Goal: Task Accomplishment & Management: Complete application form

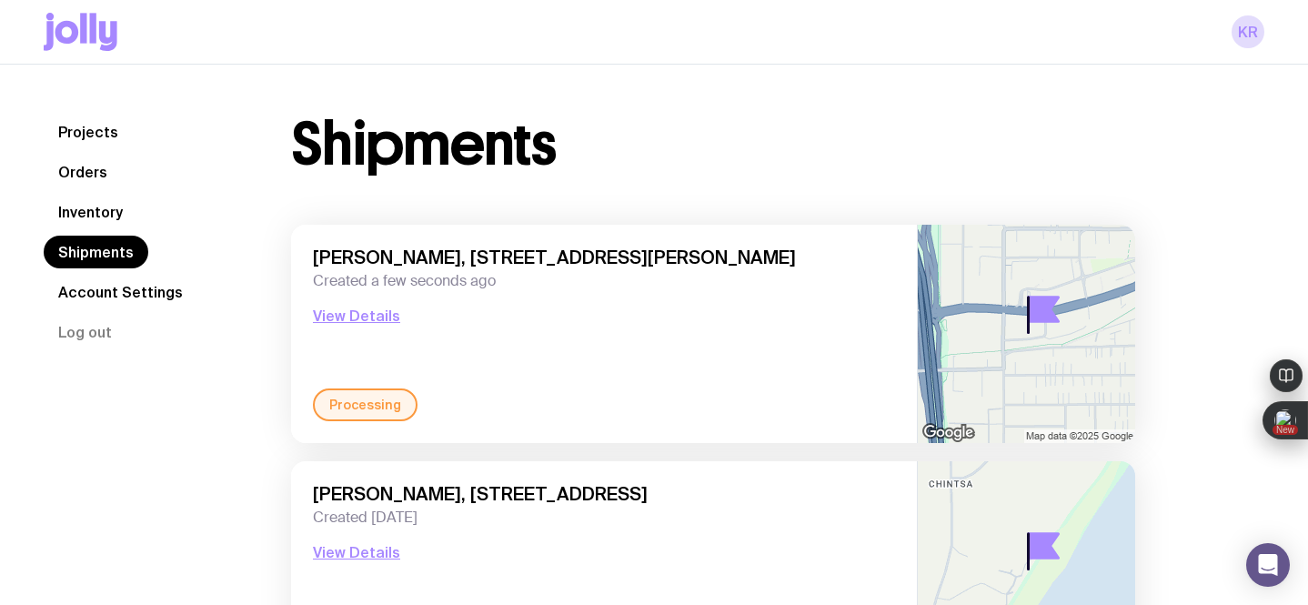
click at [113, 212] on link "Inventory" at bounding box center [91, 212] width 94 height 33
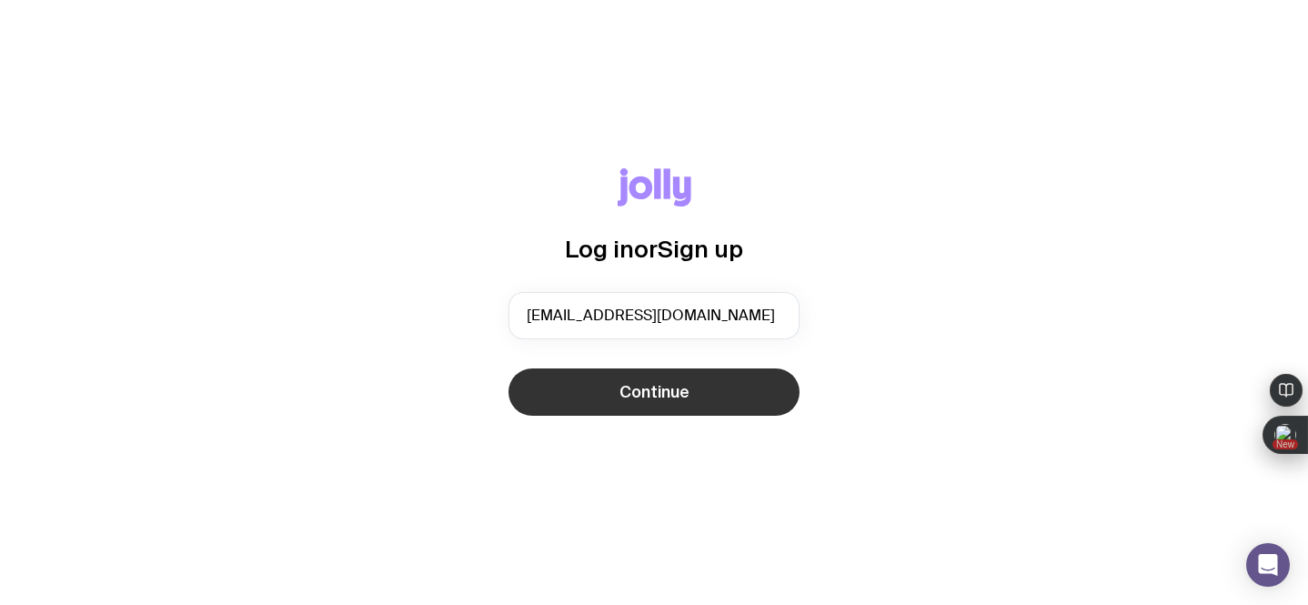
click at [582, 392] on button "Continue" at bounding box center [654, 392] width 291 height 47
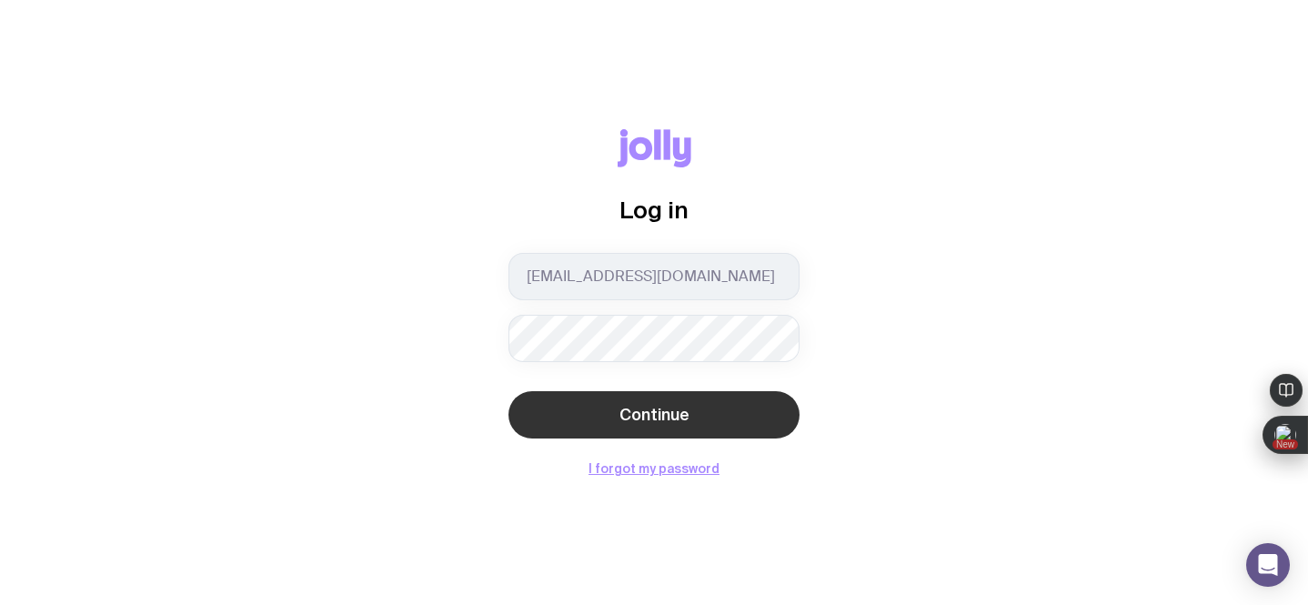
click at [590, 419] on button "Continue" at bounding box center [654, 414] width 291 height 47
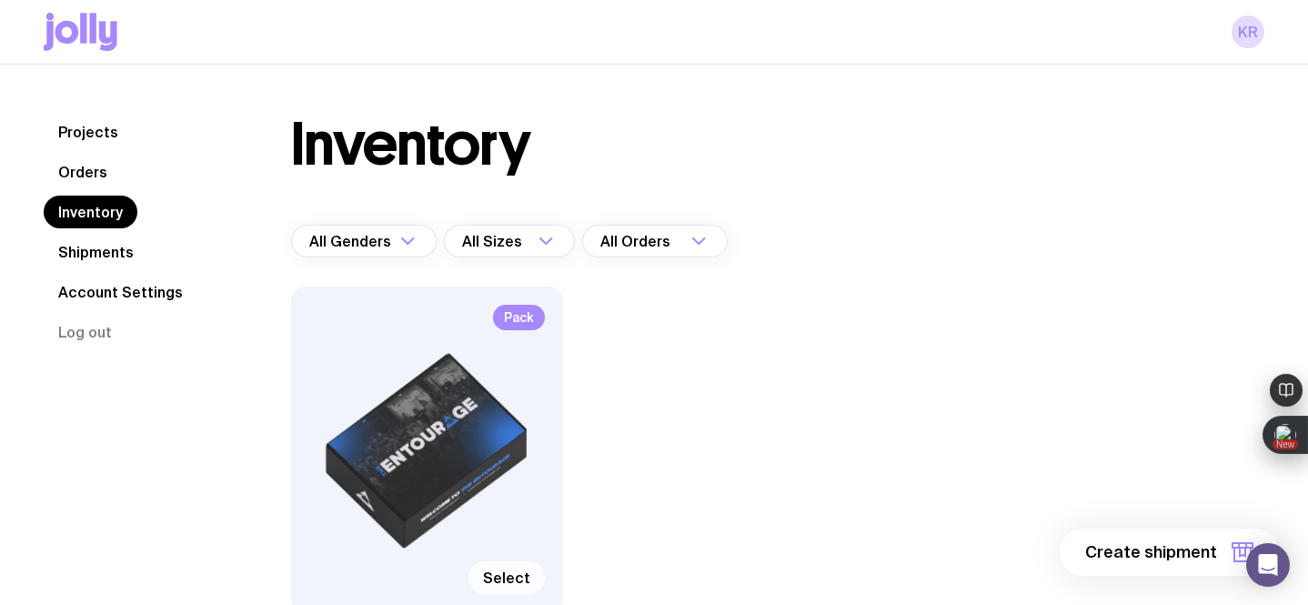
click at [498, 571] on span "Select" at bounding box center [506, 578] width 47 height 18
click at [0, 0] on input "Select" at bounding box center [0, 0] width 0 height 0
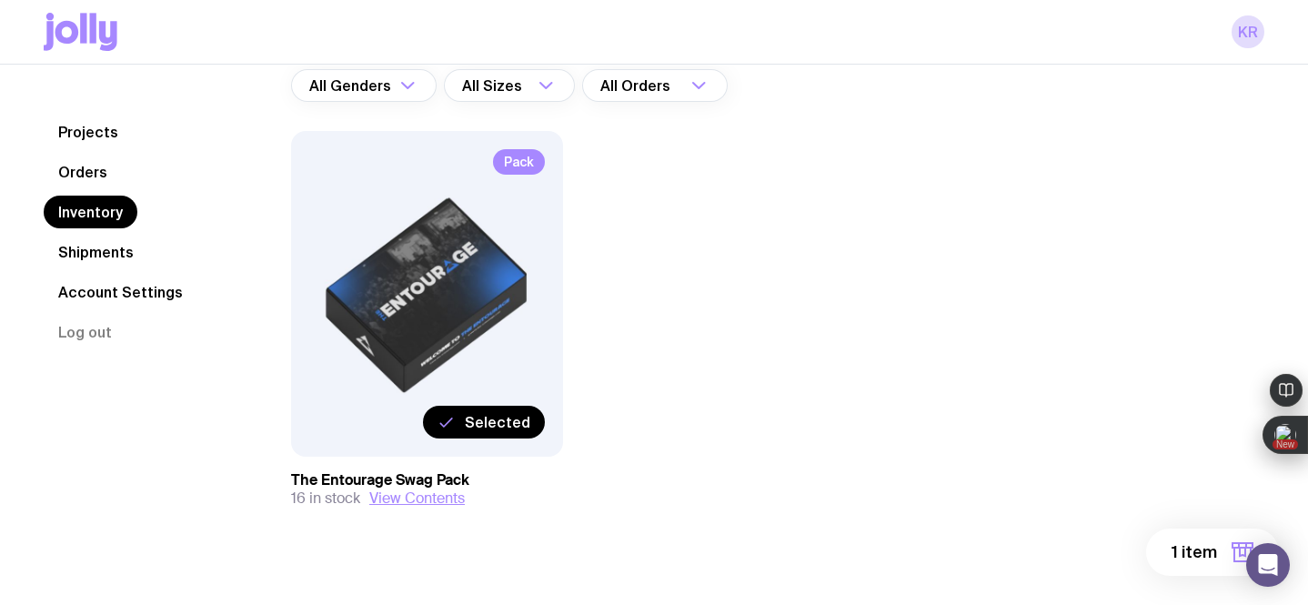
scroll to position [182, 0]
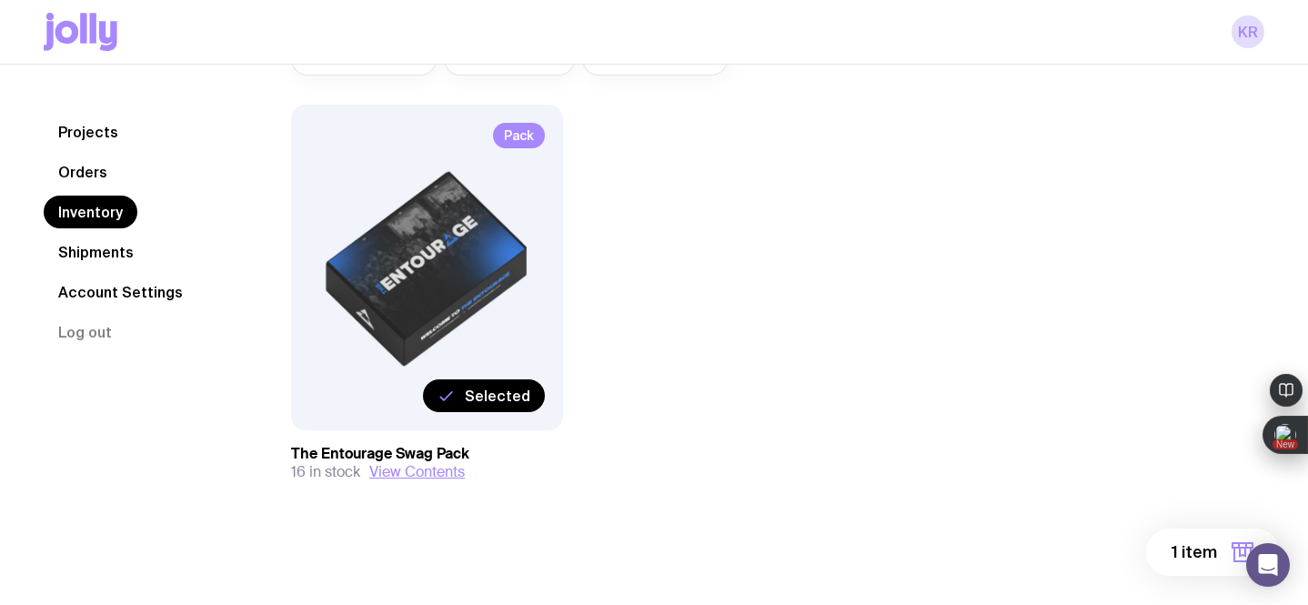
click at [1176, 550] on span "1 item" at bounding box center [1194, 552] width 45 height 22
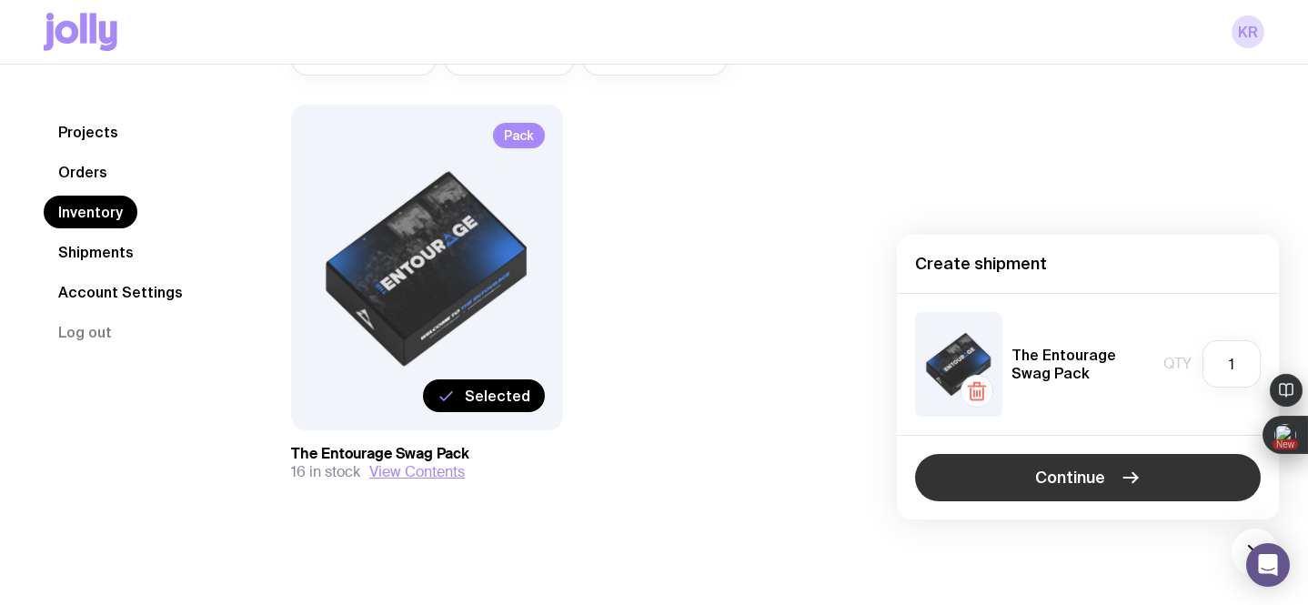
click at [1094, 478] on span "Continue" at bounding box center [1070, 478] width 70 height 22
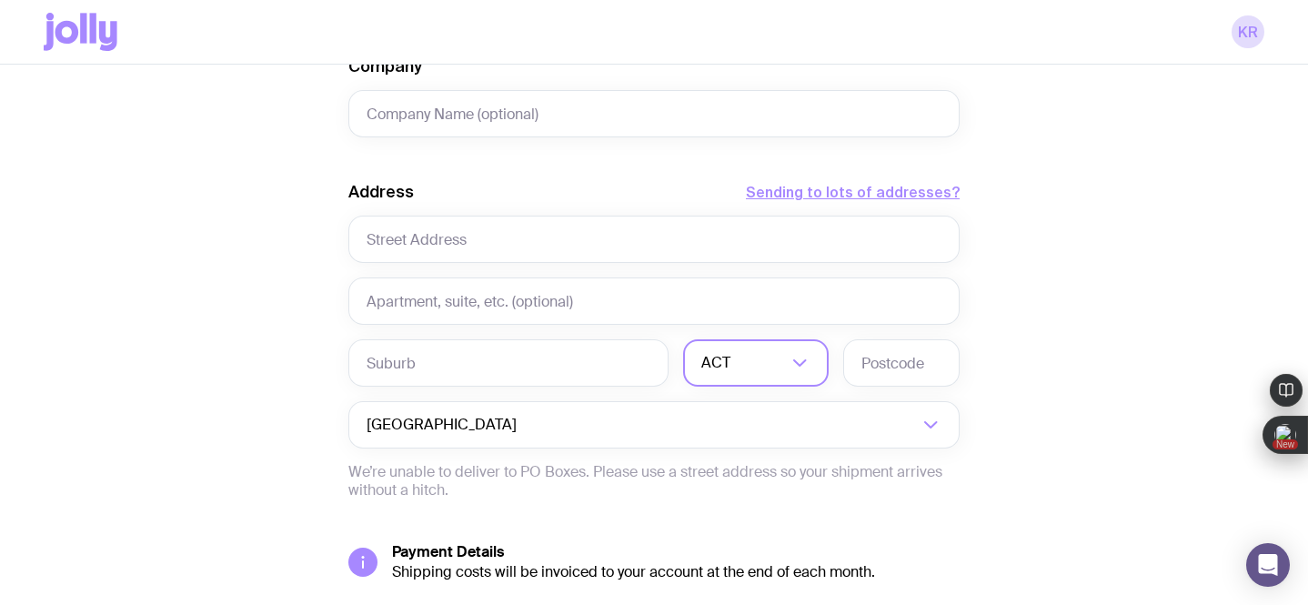
scroll to position [790, 0]
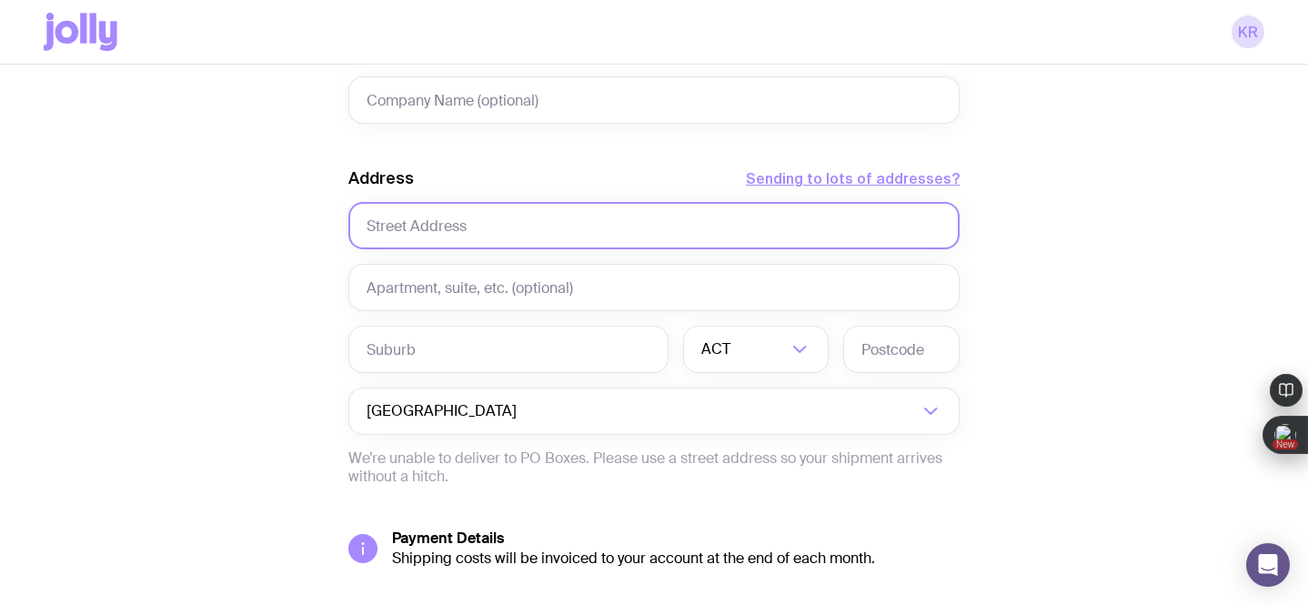
click at [482, 234] on input "text" at bounding box center [653, 225] width 611 height 47
paste input "[STREET_ADDRESS][PERSON_NAME]"
drag, startPoint x: 477, startPoint y: 231, endPoint x: 719, endPoint y: 232, distance: 242.0
click at [719, 232] on input "[STREET_ADDRESS][PERSON_NAME]" at bounding box center [653, 225] width 611 height 47
type input "2/9 [PERSON_NAME] Close"
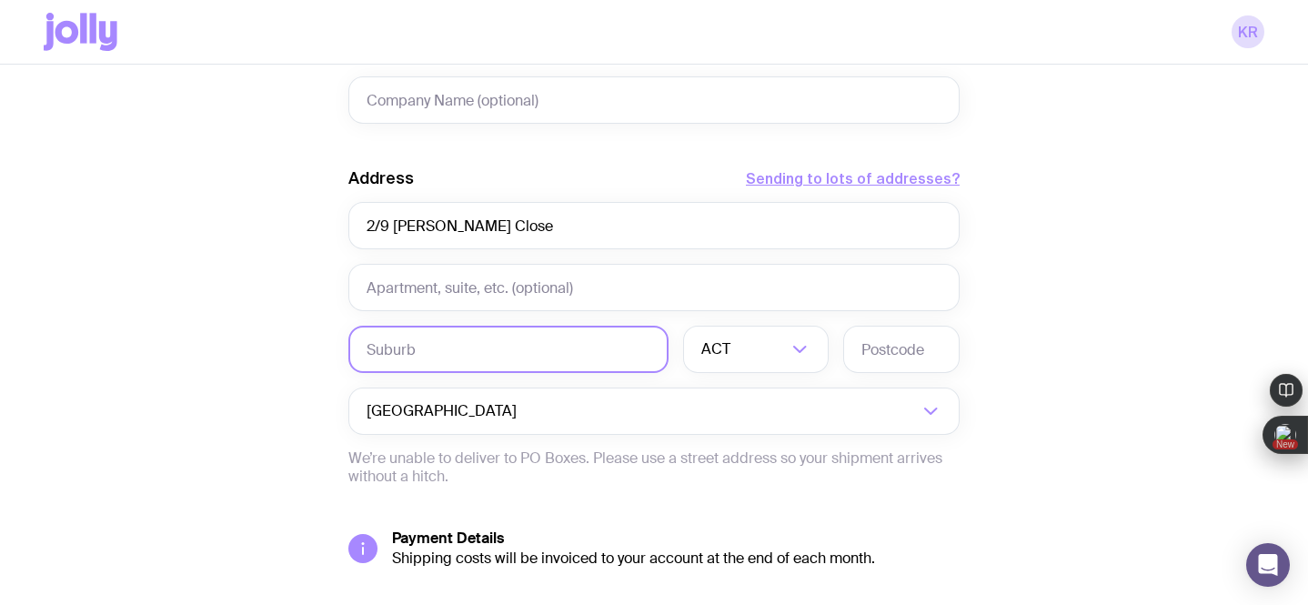
click at [487, 349] on input "text" at bounding box center [508, 349] width 320 height 47
paste input "[STREET_ADDRESS][PERSON_NAME]"
drag, startPoint x: 423, startPoint y: 348, endPoint x: 342, endPoint y: 337, distance: 81.8
click at [342, 337] on div "Create shipment Shipment details 1 The Entourage Swag Pack First Name Last Name…" at bounding box center [654, 40] width 1221 height 1384
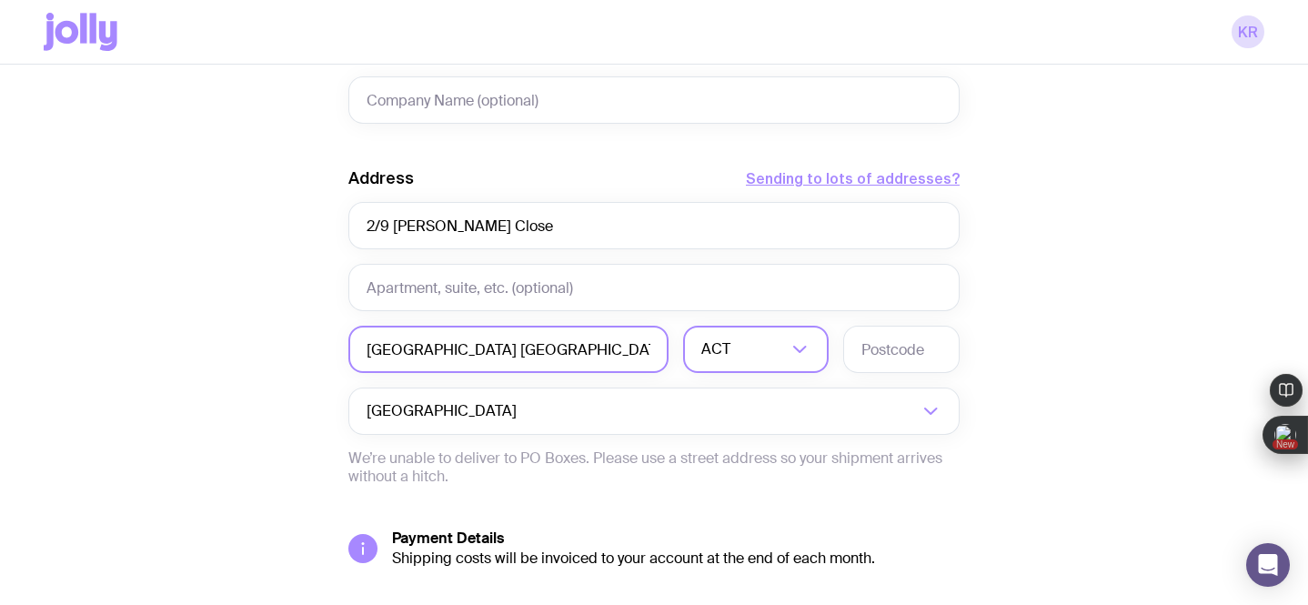
type input "[GEOGRAPHIC_DATA] [GEOGRAPHIC_DATA]"
click at [742, 347] on input "Search for option" at bounding box center [745, 349] width 86 height 47
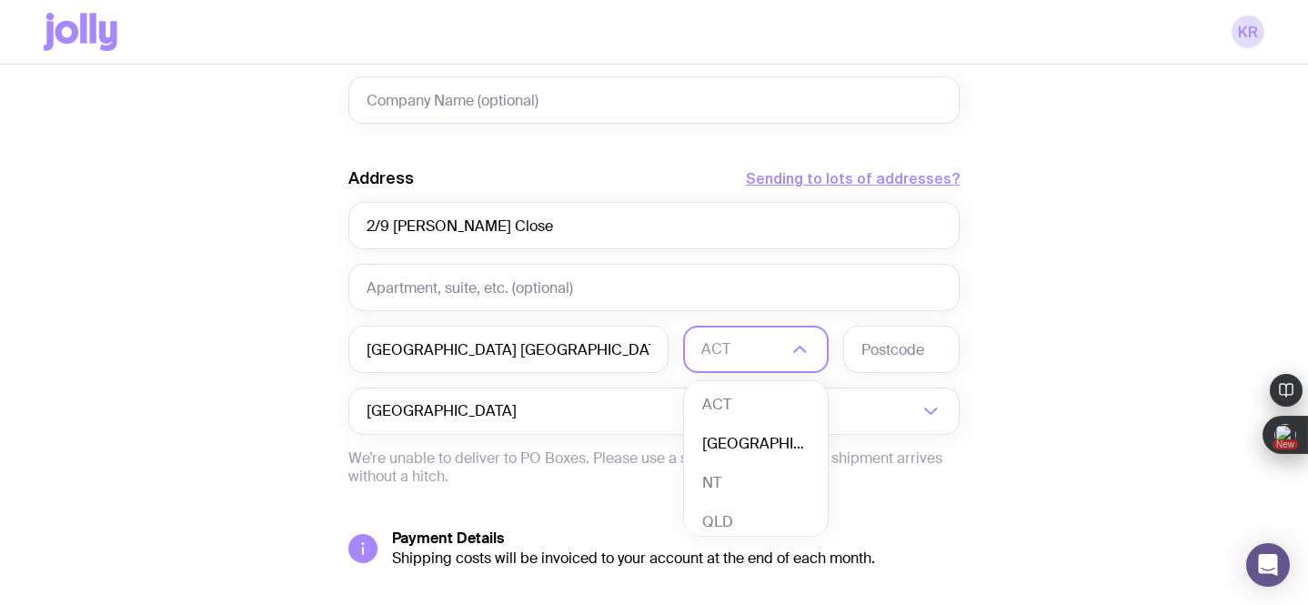
click at [747, 437] on li "[GEOGRAPHIC_DATA]" at bounding box center [756, 444] width 144 height 39
click at [887, 353] on input "text" at bounding box center [901, 349] width 116 height 47
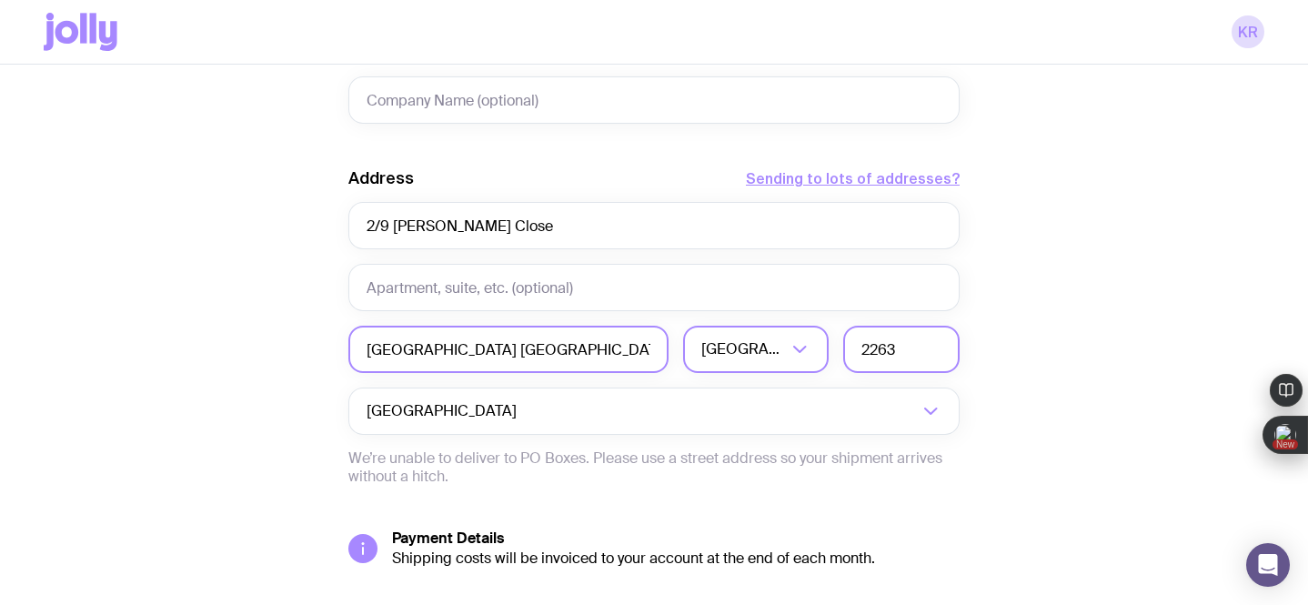
type input "2263"
drag, startPoint x: 610, startPoint y: 353, endPoint x: 452, endPoint y: 354, distance: 157.4
click at [452, 354] on input "[GEOGRAPHIC_DATA] [GEOGRAPHIC_DATA]" at bounding box center [508, 349] width 320 height 47
type input "[GEOGRAPHIC_DATA]"
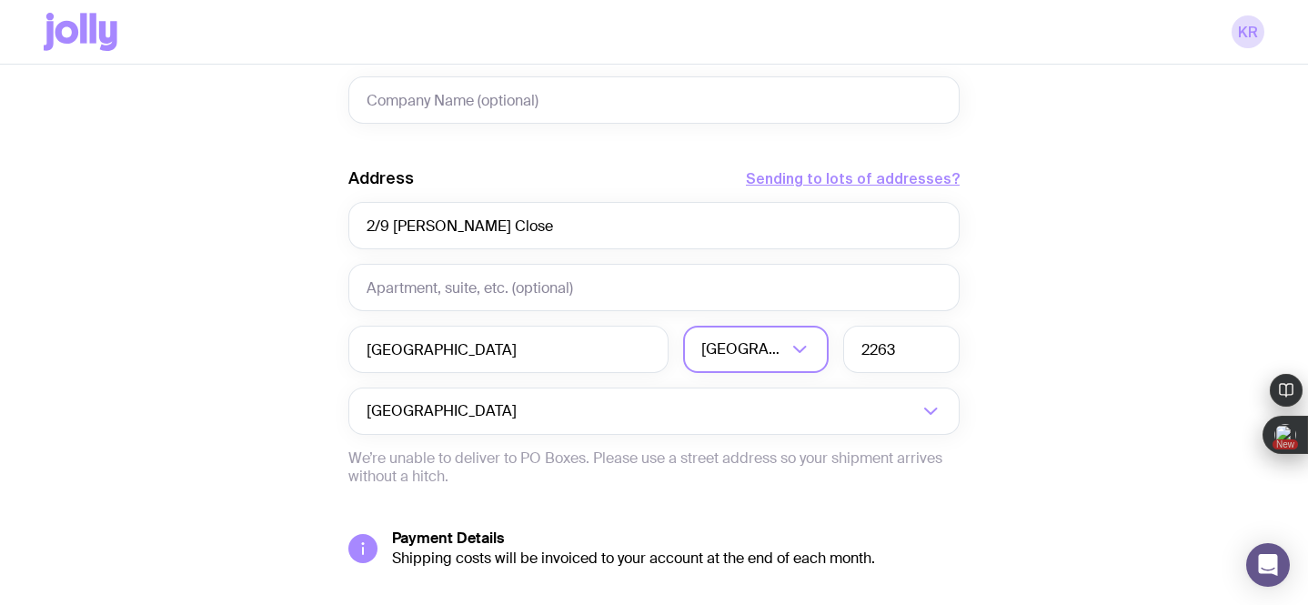
click at [274, 370] on div "Create shipment Shipment details 1 The Entourage Swag Pack First Name Last Name…" at bounding box center [654, 40] width 1221 height 1384
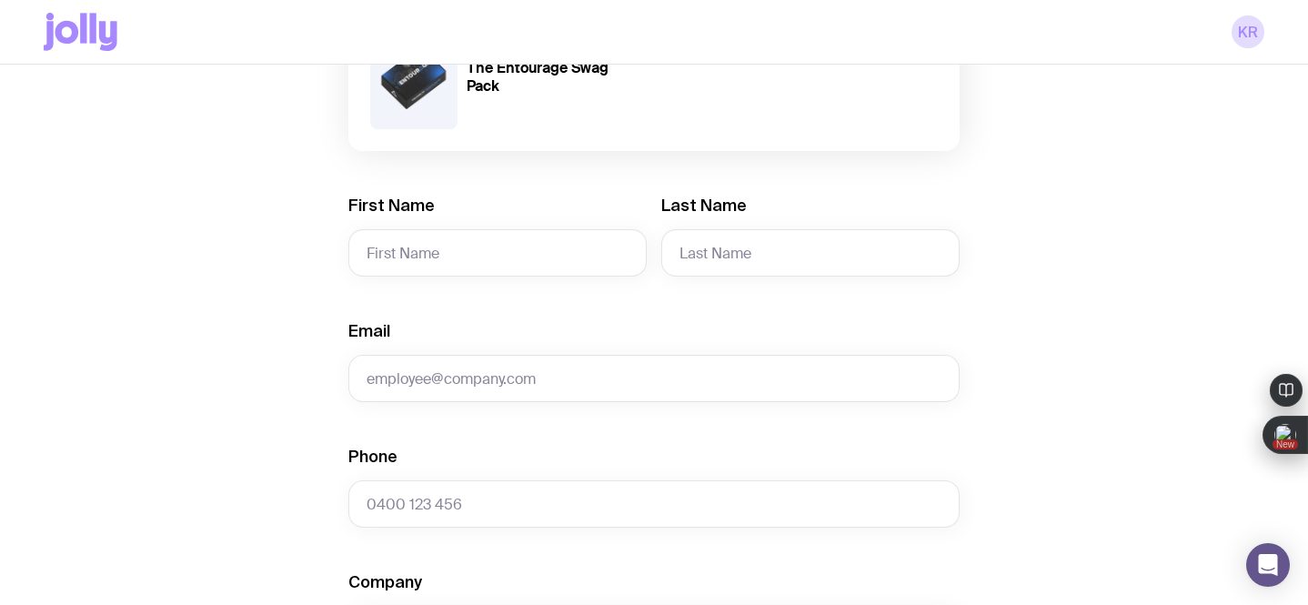
scroll to position [286, 0]
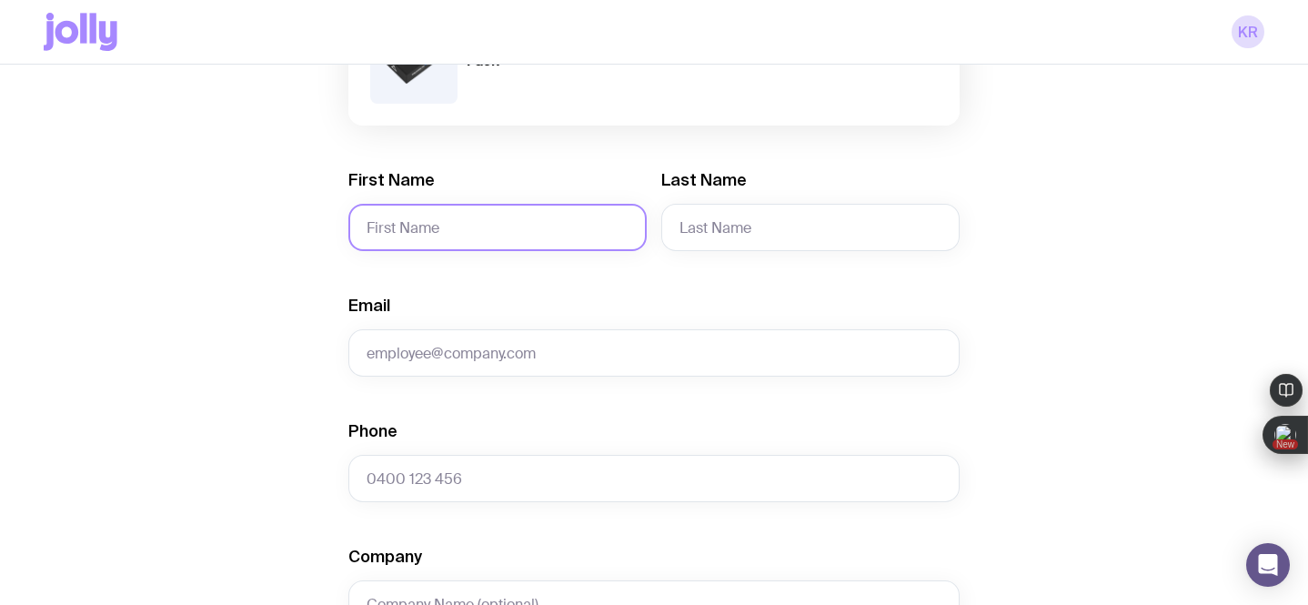
click at [461, 233] on input "First Name" at bounding box center [497, 227] width 298 height 47
paste input "[PERSON_NAME]"
drag, startPoint x: 461, startPoint y: 233, endPoint x: 395, endPoint y: 235, distance: 66.4
click at [395, 235] on input "[PERSON_NAME]" at bounding box center [497, 227] width 298 height 47
type input "[PERSON_NAME]"
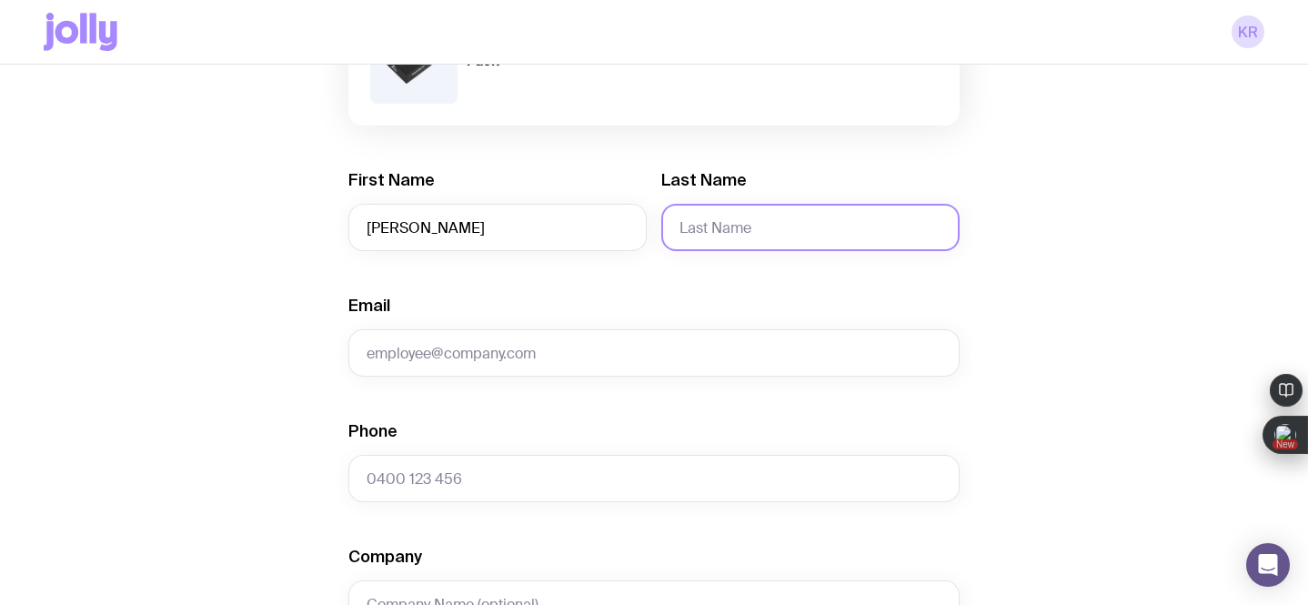
click at [790, 231] on input "Last Name" at bounding box center [810, 227] width 298 height 47
paste input "[PERSON_NAME]"
drag, startPoint x: 711, startPoint y: 229, endPoint x: 661, endPoint y: 227, distance: 49.2
click at [661, 227] on input "[PERSON_NAME]" at bounding box center [810, 227] width 298 height 47
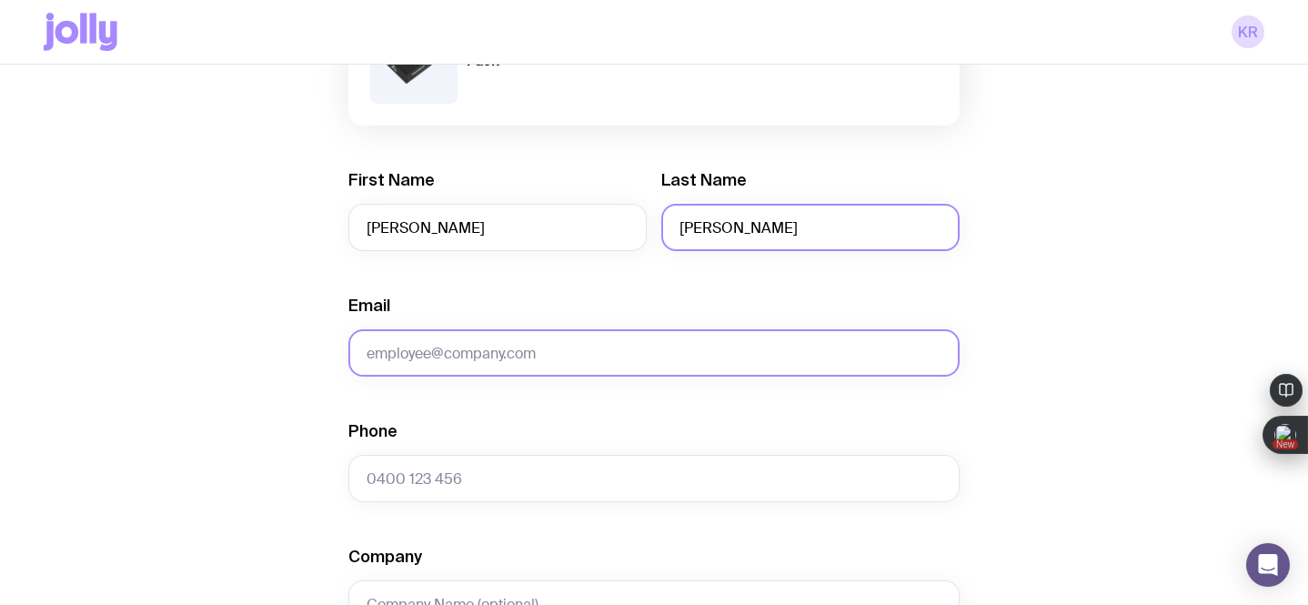
type input "[PERSON_NAME]"
click at [419, 353] on input "Email" at bounding box center [653, 352] width 611 height 47
paste input "[PERSON_NAME][EMAIL_ADDRESS][DOMAIN_NAME]"
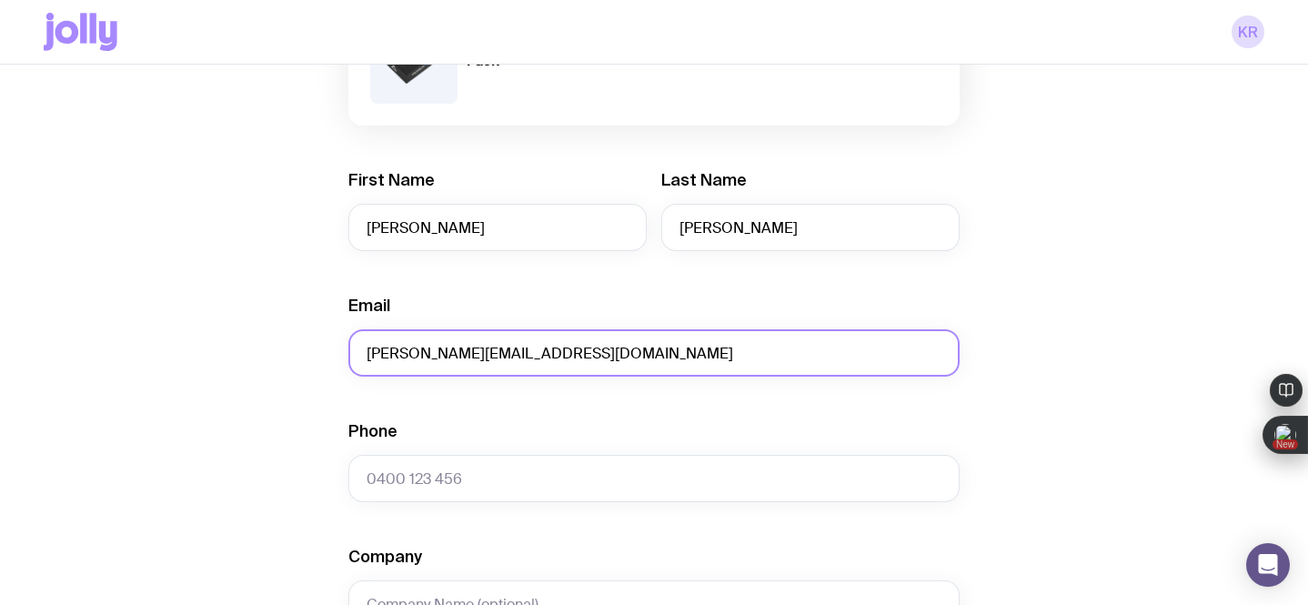
type input "[PERSON_NAME][EMAIL_ADDRESS][DOMAIN_NAME]"
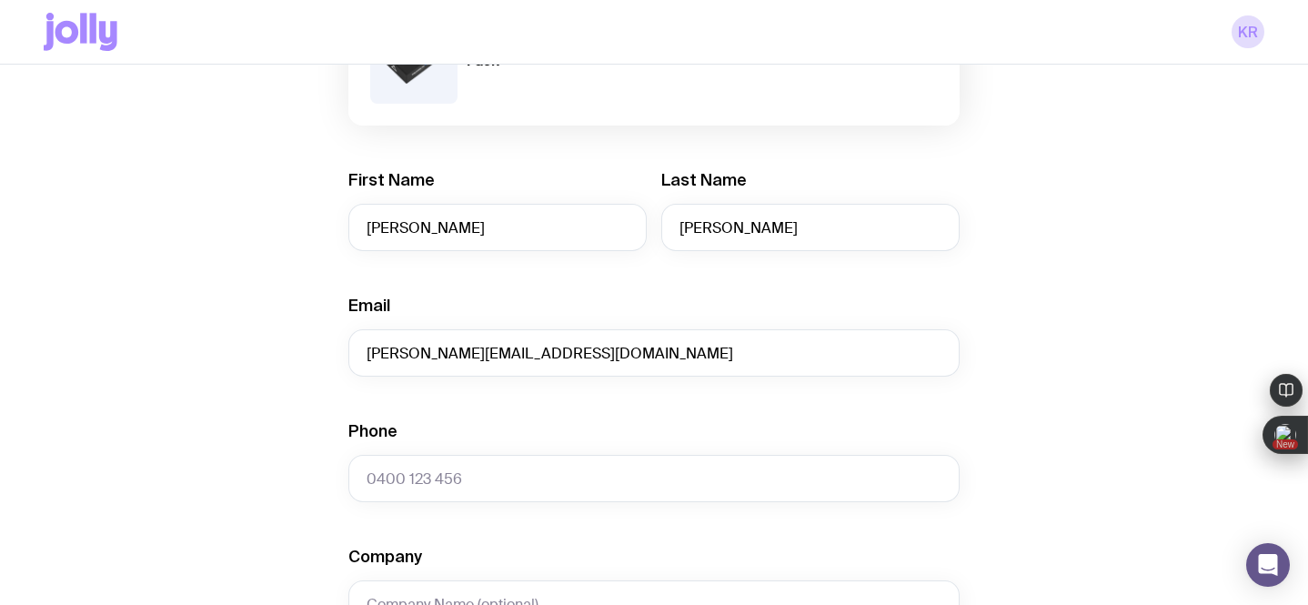
click at [232, 488] on div "Create shipment Shipment details 1 The Entourage Swag Pack First Name [PERSON_N…" at bounding box center [654, 544] width 1221 height 1384
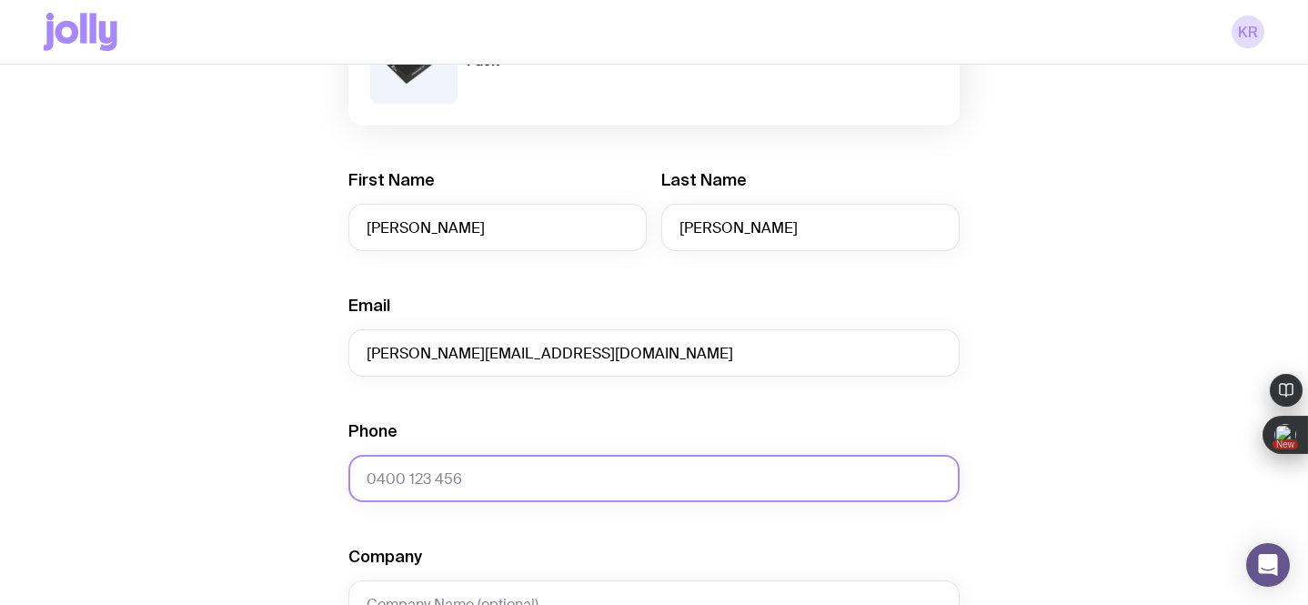
click at [365, 483] on input "Phone" at bounding box center [653, 478] width 611 height 47
paste input "499 870 404"
click at [366, 481] on input "499 870 404" at bounding box center [653, 478] width 611 height 47
type input "0499 870 404"
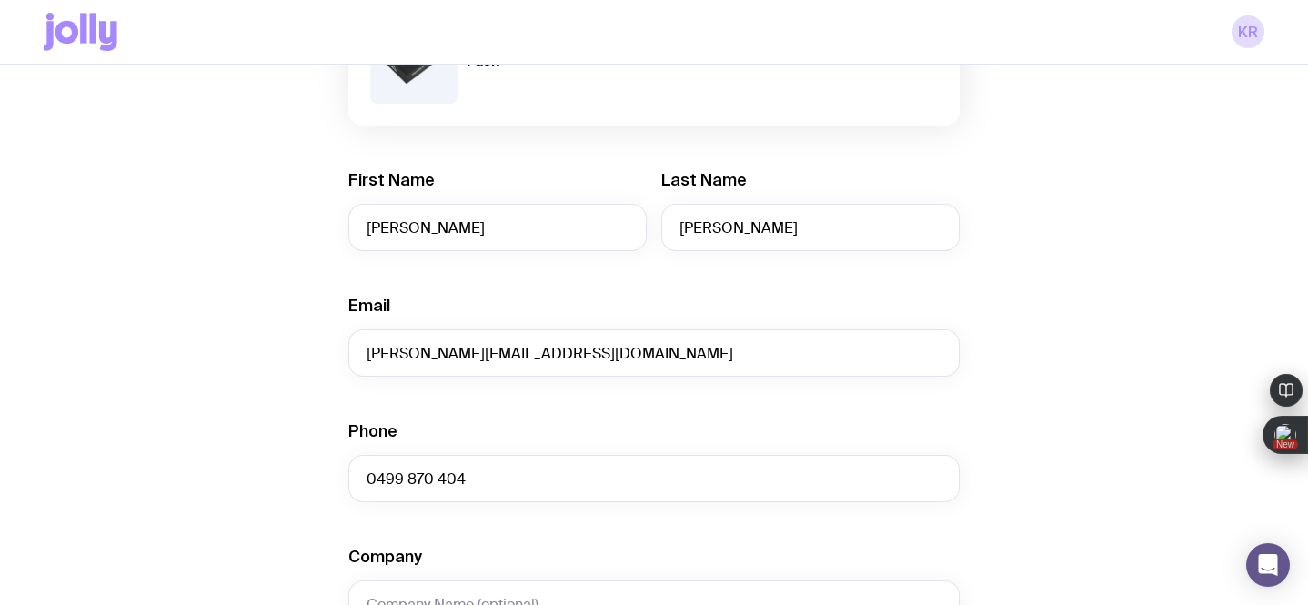
click at [174, 469] on div "Create shipment Shipment details 1 The Entourage Swag Pack First Name [PERSON_N…" at bounding box center [654, 544] width 1221 height 1384
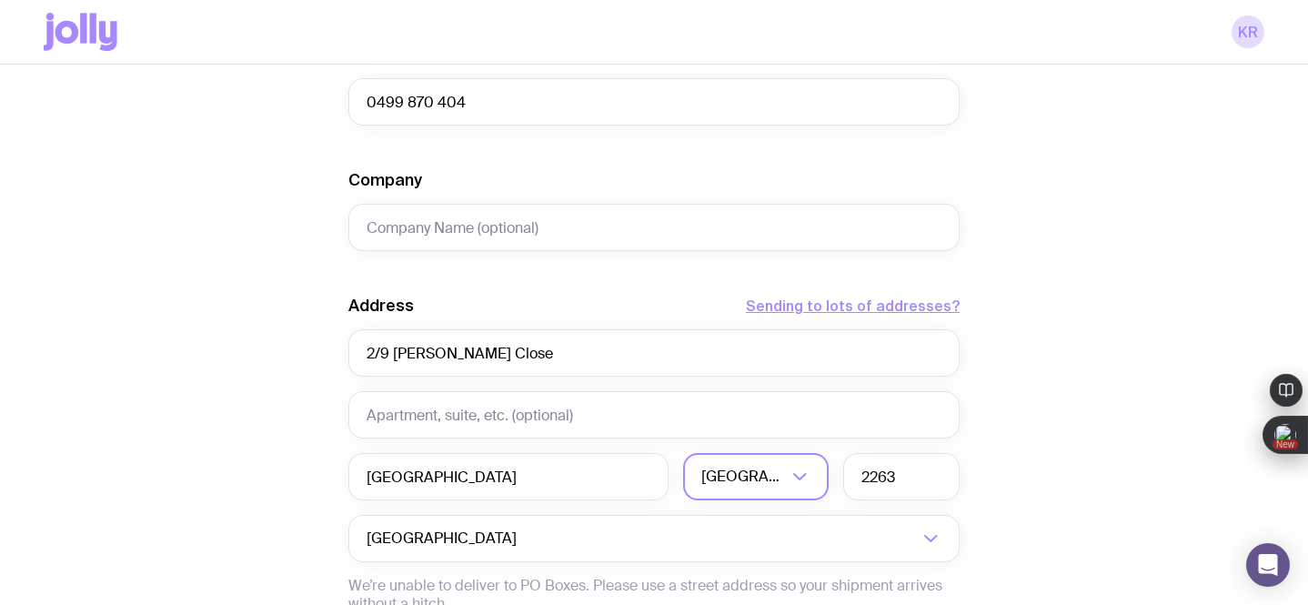
scroll to position [916, 0]
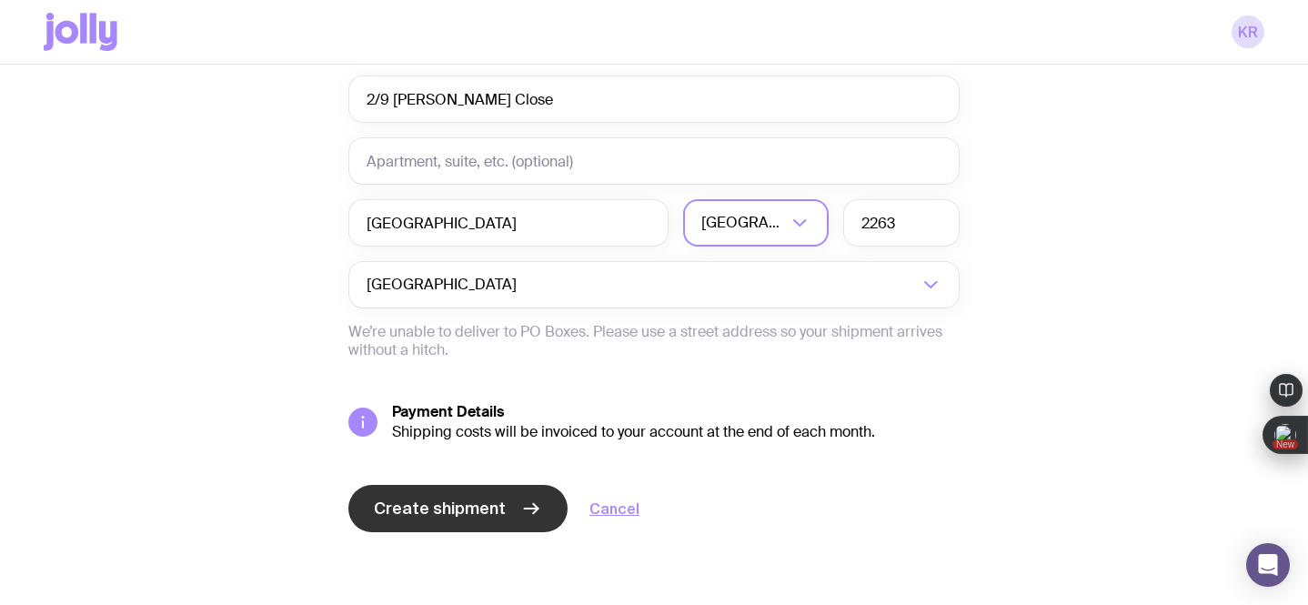
click at [407, 510] on span "Create shipment" at bounding box center [440, 509] width 132 height 22
